Goal: Information Seeking & Learning: Learn about a topic

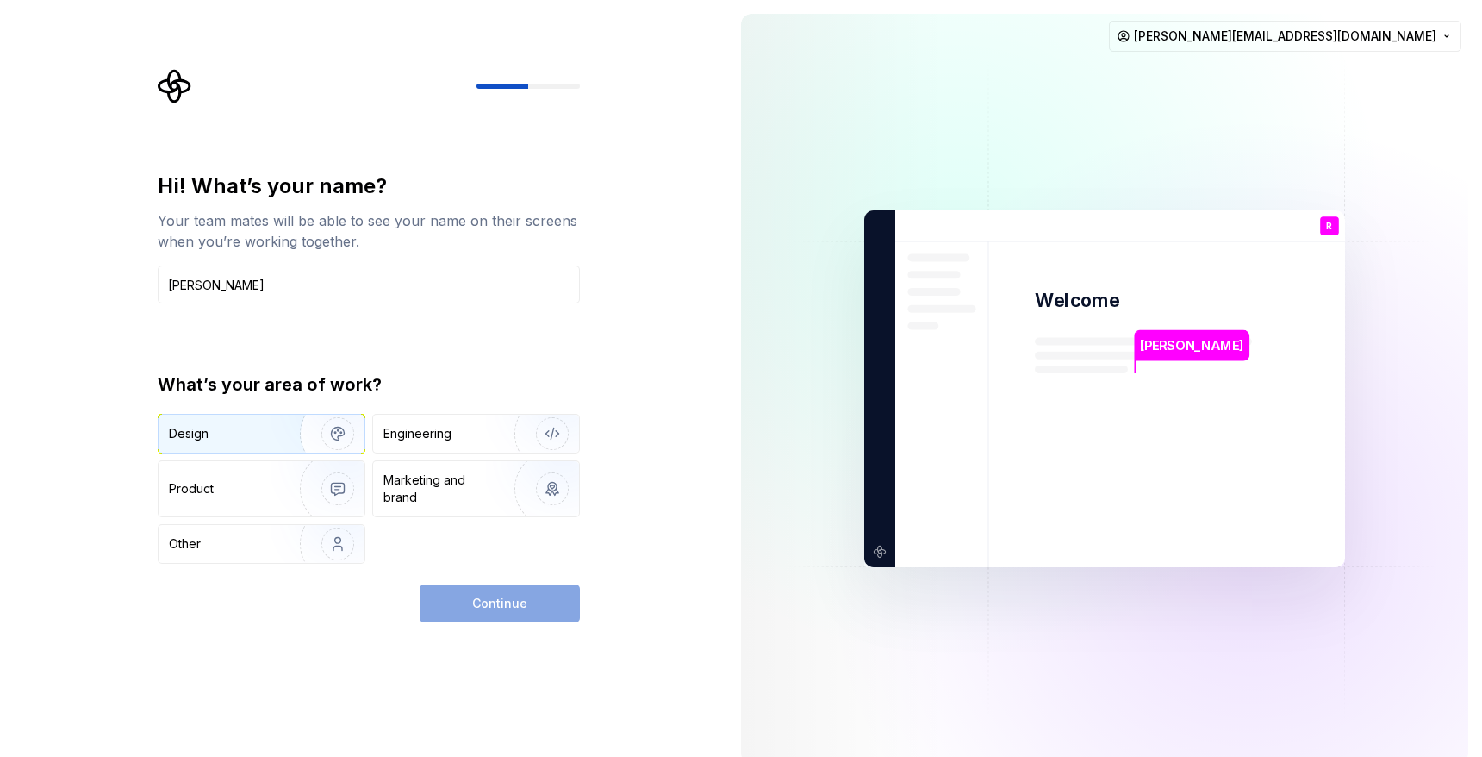
type input "Richard R"
click at [253, 448] on div "Design" at bounding box center [262, 434] width 206 height 38
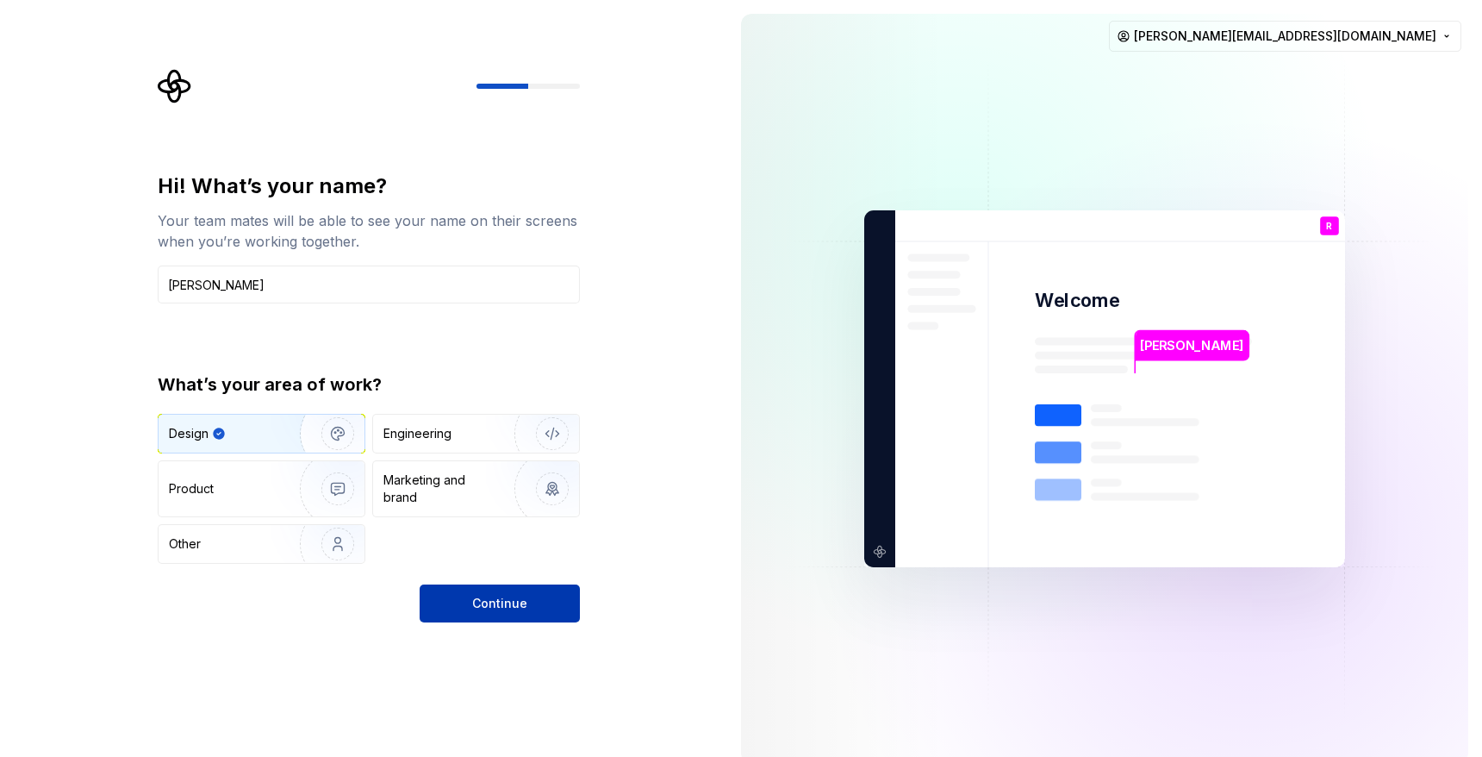
click at [520, 602] on span "Continue" at bounding box center [499, 603] width 55 height 17
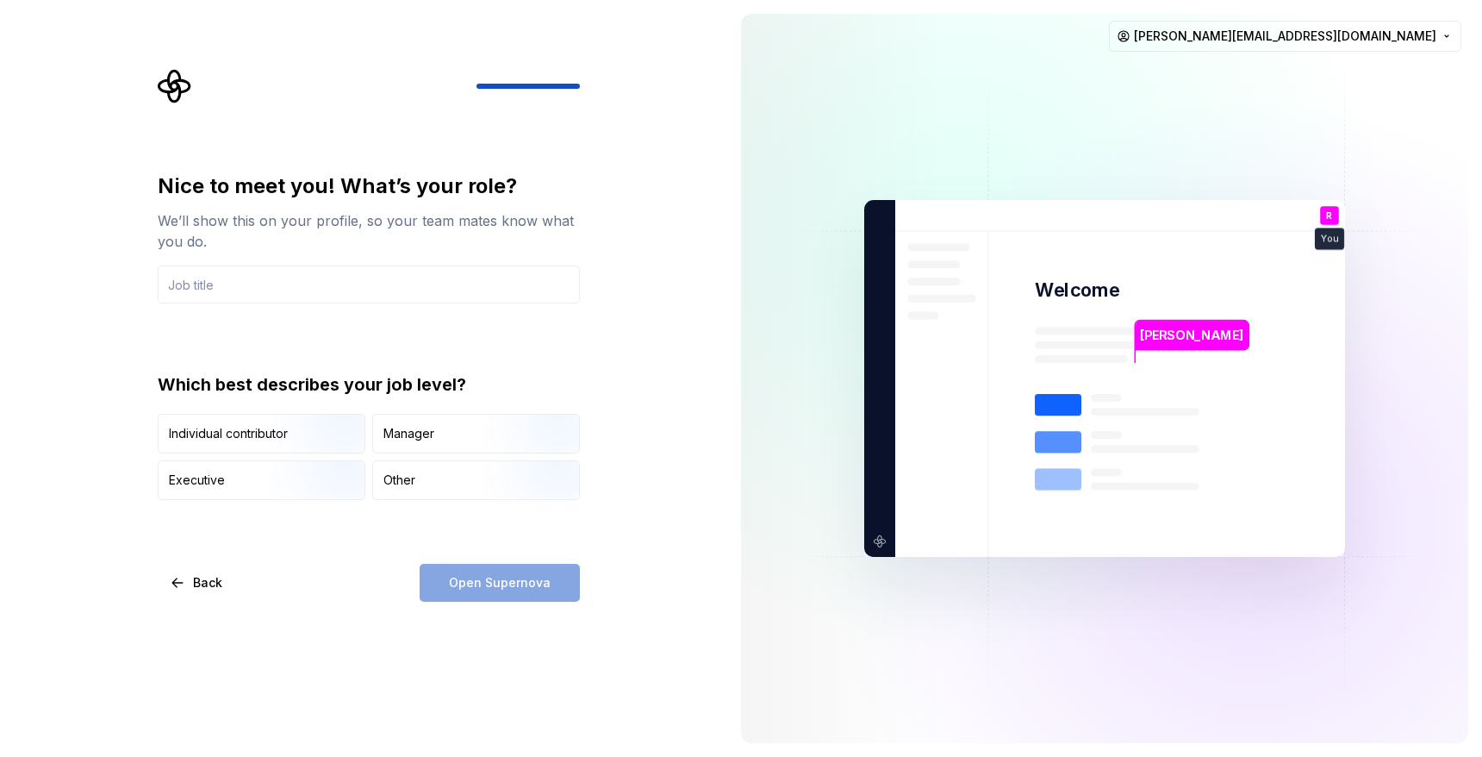
type input "Principal Product Designer"
click at [283, 444] on img "button" at bounding box center [323, 454] width 110 height 115
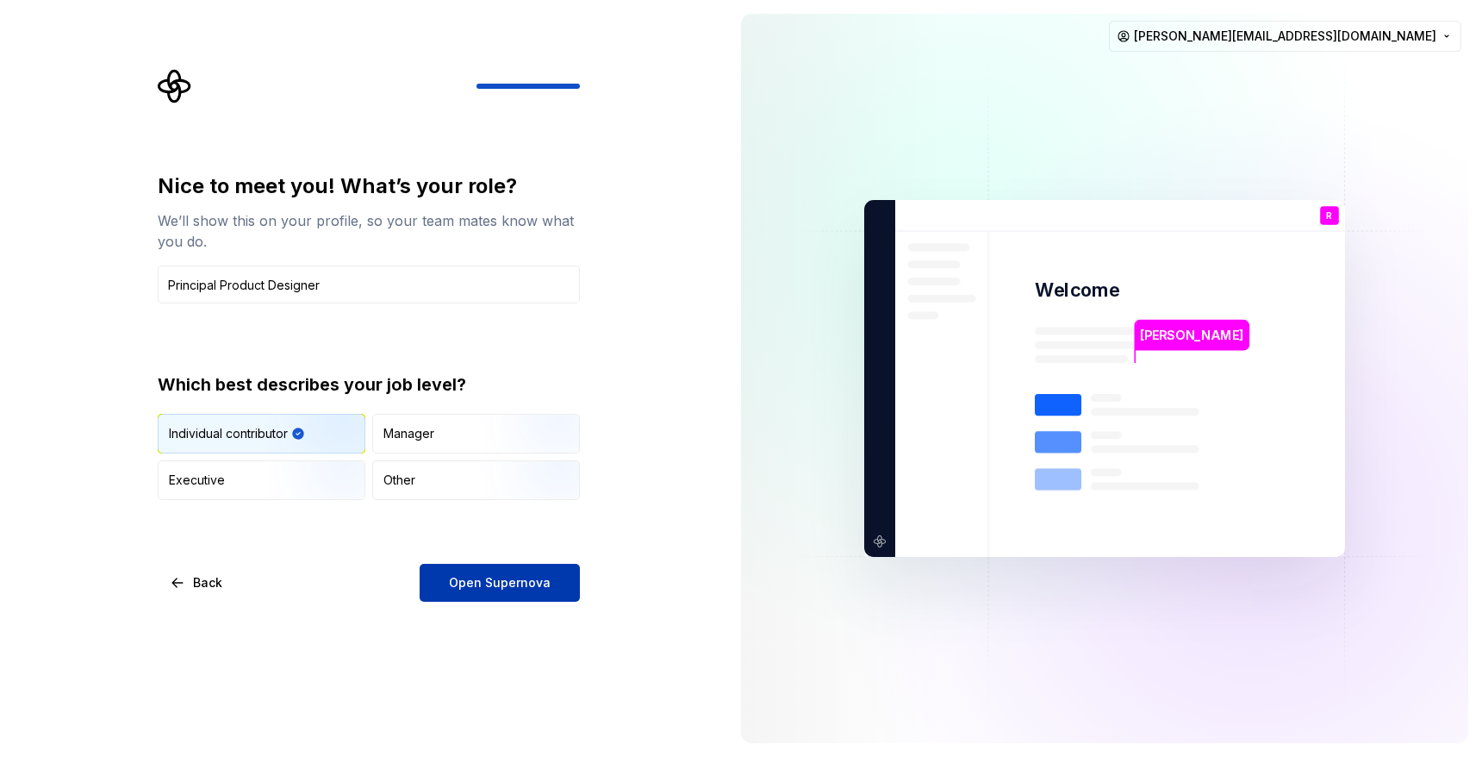
click at [508, 583] on span "Open Supernova" at bounding box center [500, 582] width 102 height 17
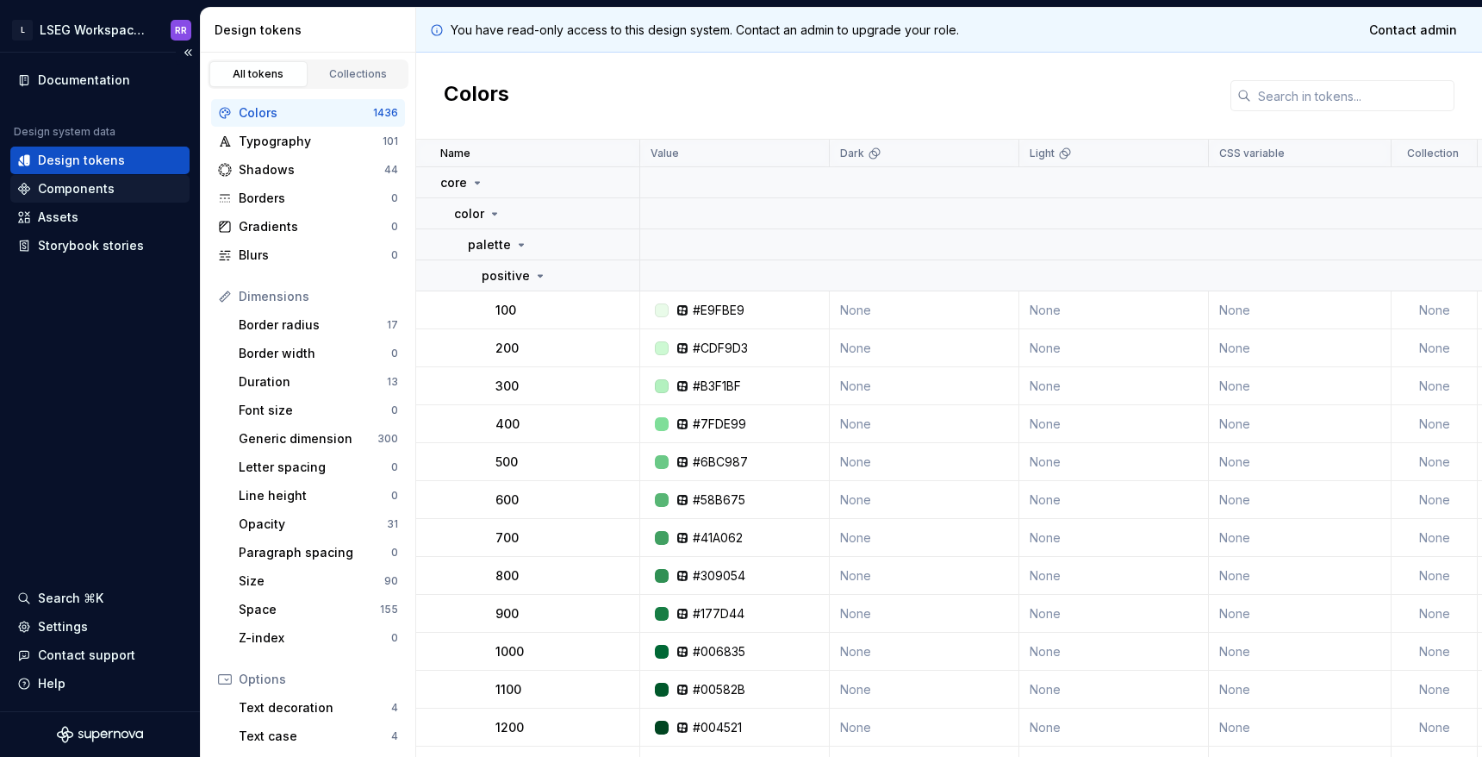
click at [51, 190] on div "Components" at bounding box center [76, 188] width 77 height 17
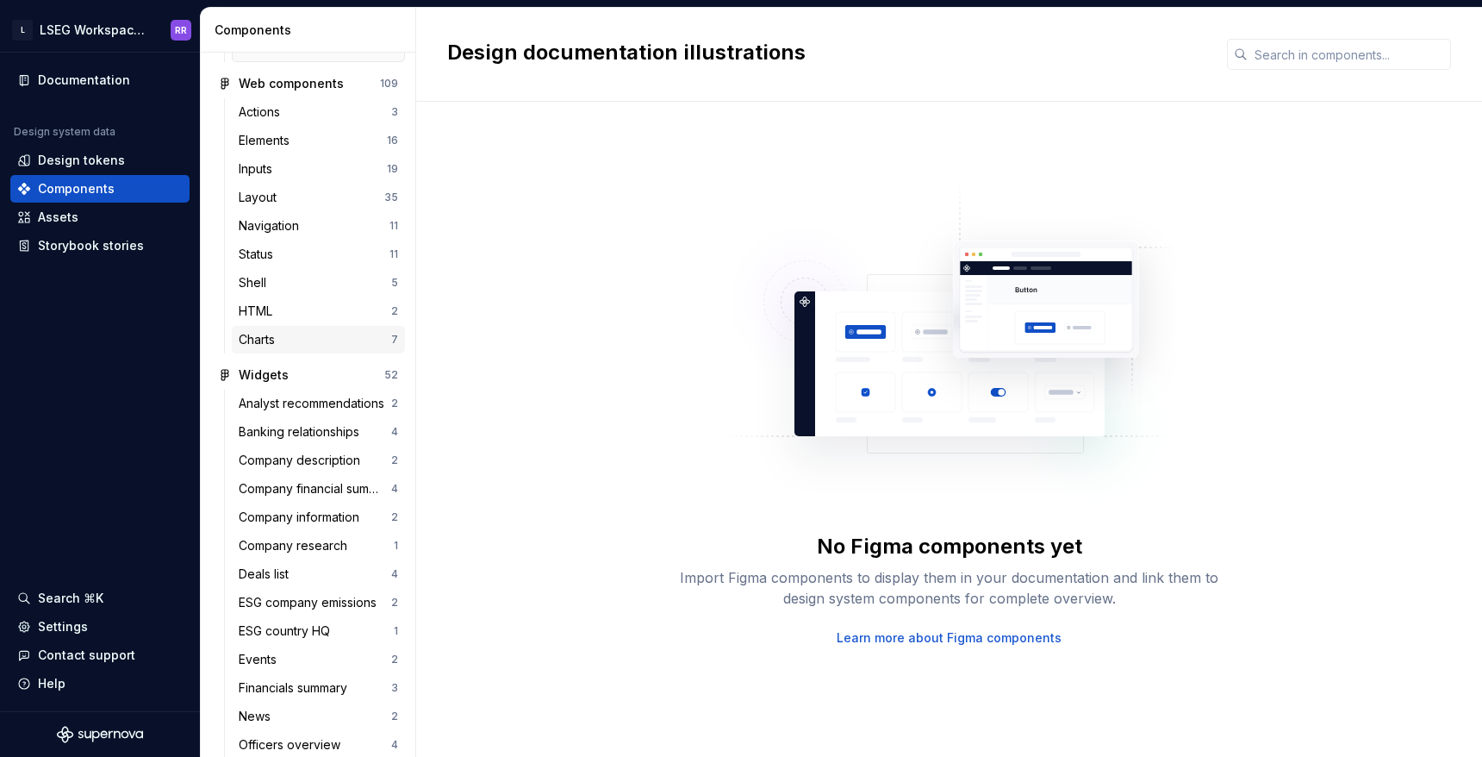
scroll to position [345, 0]
click at [253, 259] on div "Status" at bounding box center [259, 250] width 41 height 17
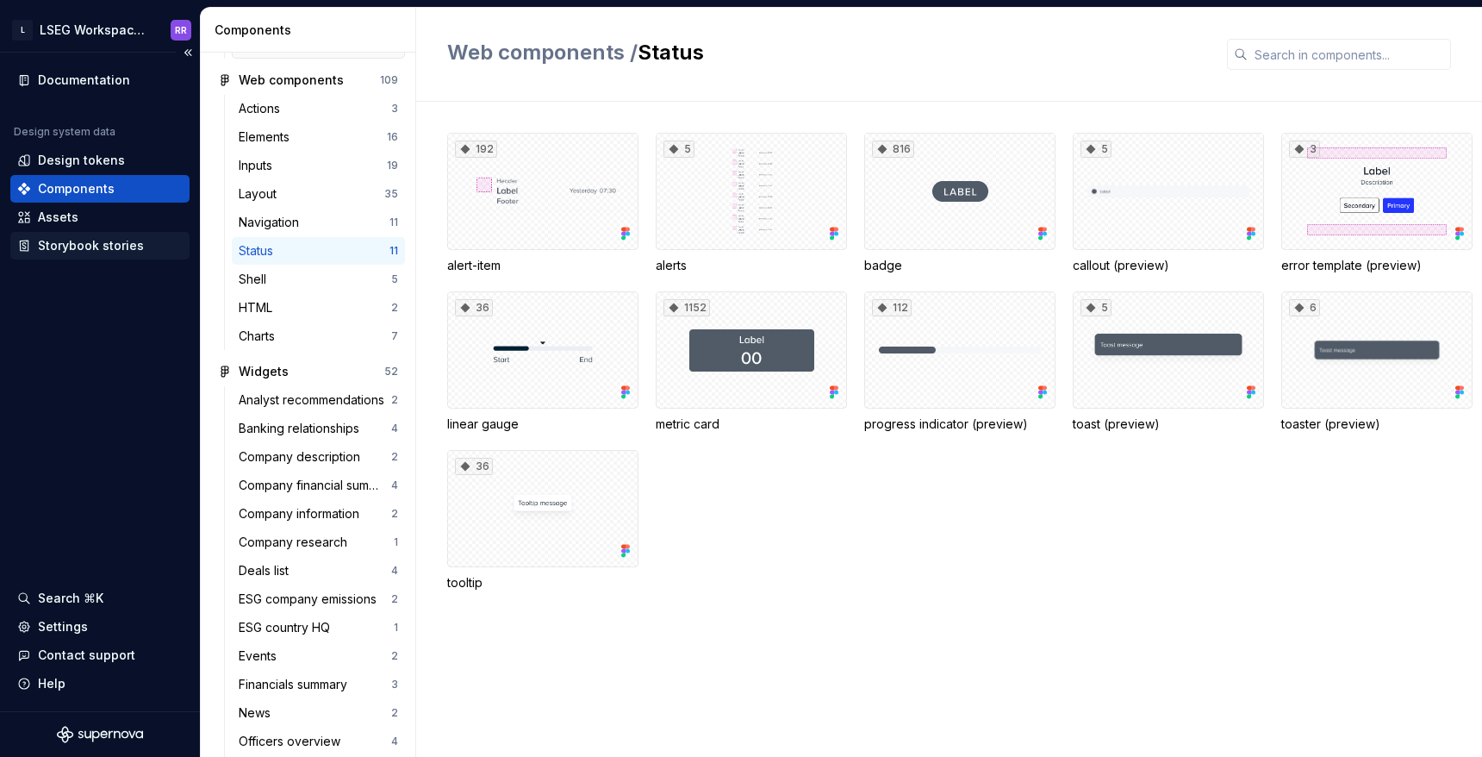
click at [84, 251] on div "Storybook stories" at bounding box center [91, 245] width 106 height 17
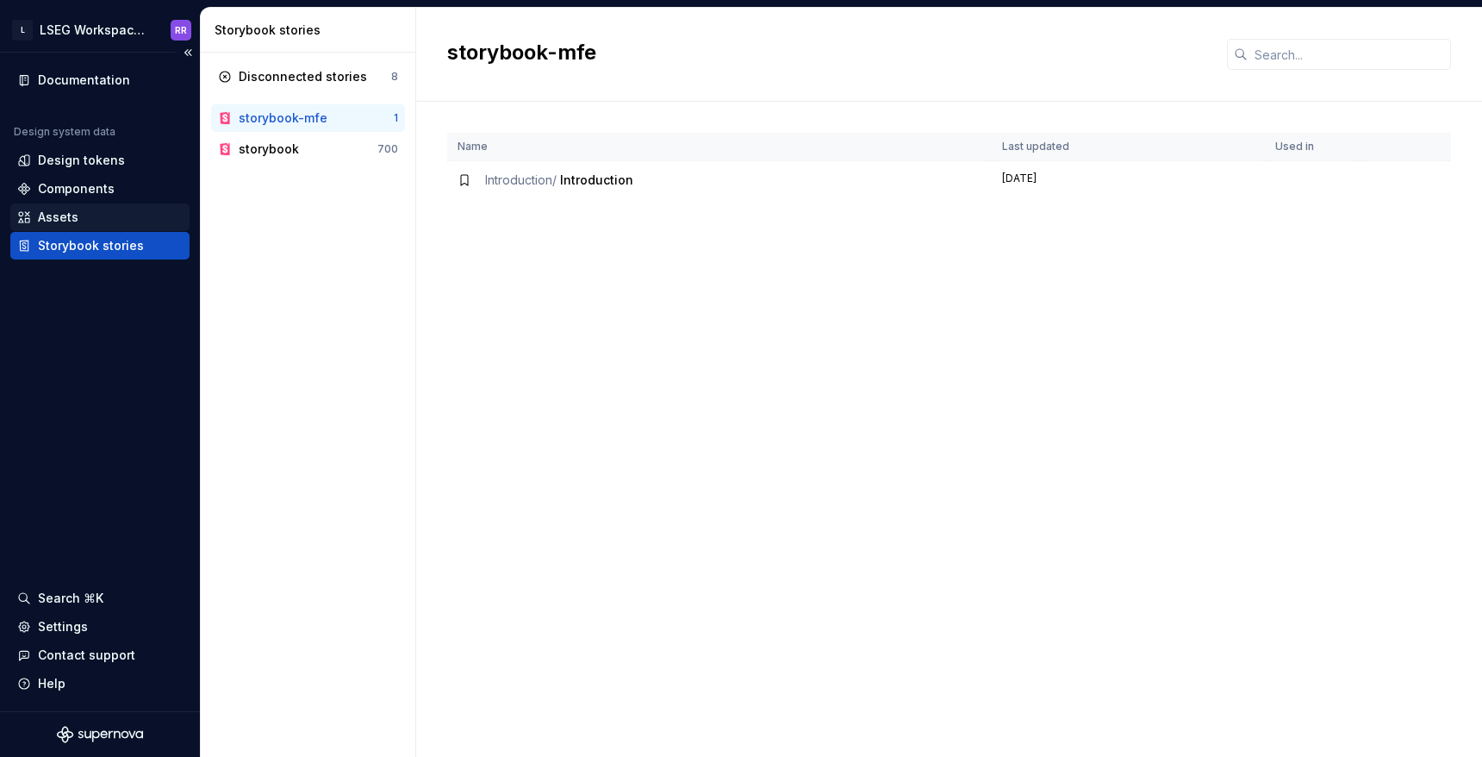
click at [78, 228] on div "Assets" at bounding box center [99, 217] width 179 height 28
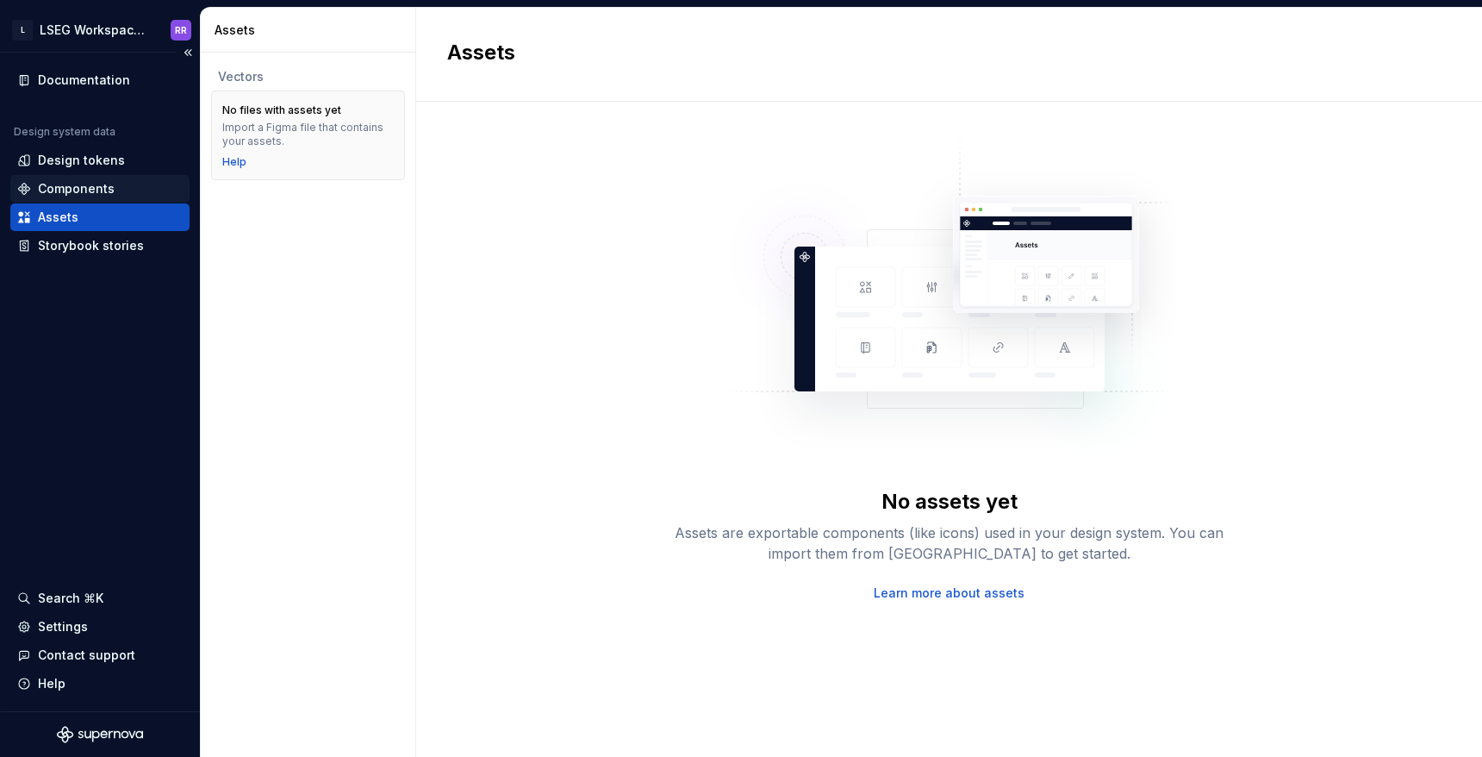
click at [84, 194] on div "Components" at bounding box center [76, 188] width 77 height 17
